Goal: Information Seeking & Learning: Check status

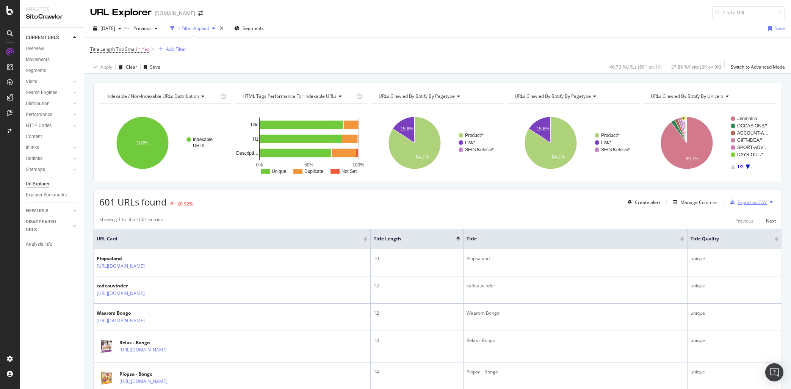
click at [760, 205] on div "Export as CSV" at bounding box center [751, 202] width 29 height 6
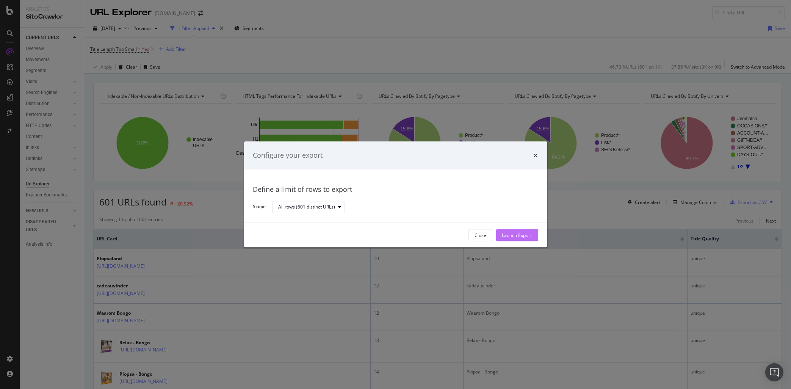
click at [529, 233] on div "Launch Export" at bounding box center [517, 235] width 30 height 6
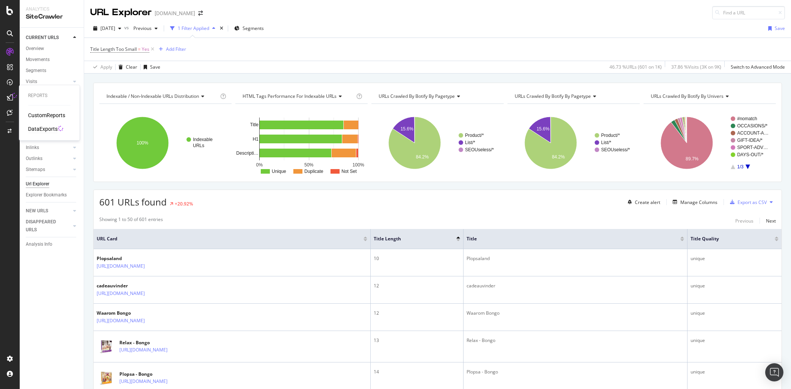
click at [42, 126] on div "DataExports" at bounding box center [43, 129] width 30 height 8
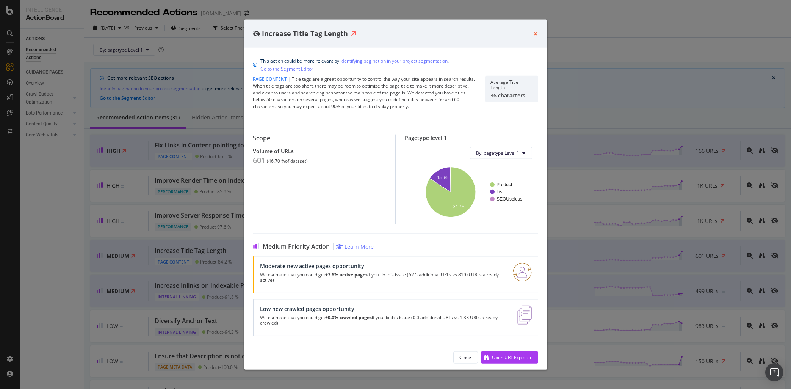
click at [536, 33] on icon "times" at bounding box center [536, 33] width 5 height 6
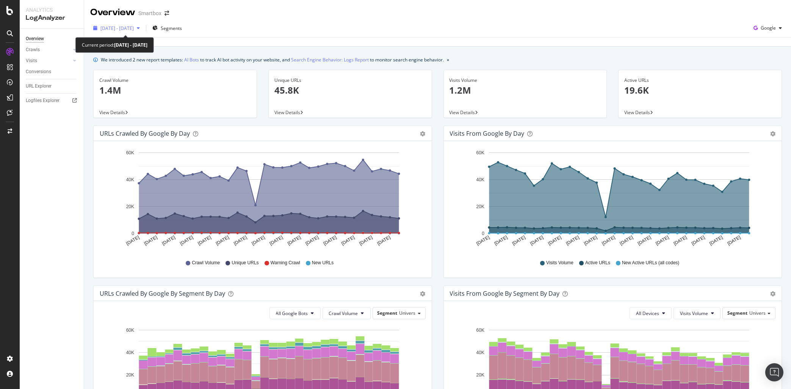
click at [134, 30] on span "2025 Sep. 1st - Sep. 30th" at bounding box center [116, 28] width 33 height 6
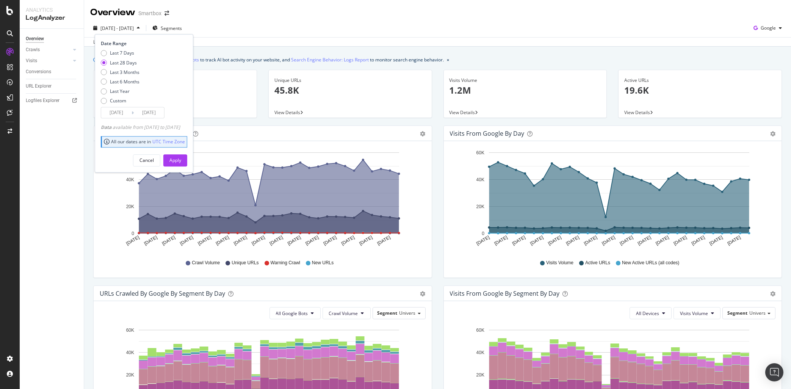
click at [127, 61] on div "Last 28 Days" at bounding box center [123, 62] width 27 height 6
click at [187, 160] on button "Apply" at bounding box center [175, 160] width 24 height 12
